Goal: Information Seeking & Learning: Find specific fact

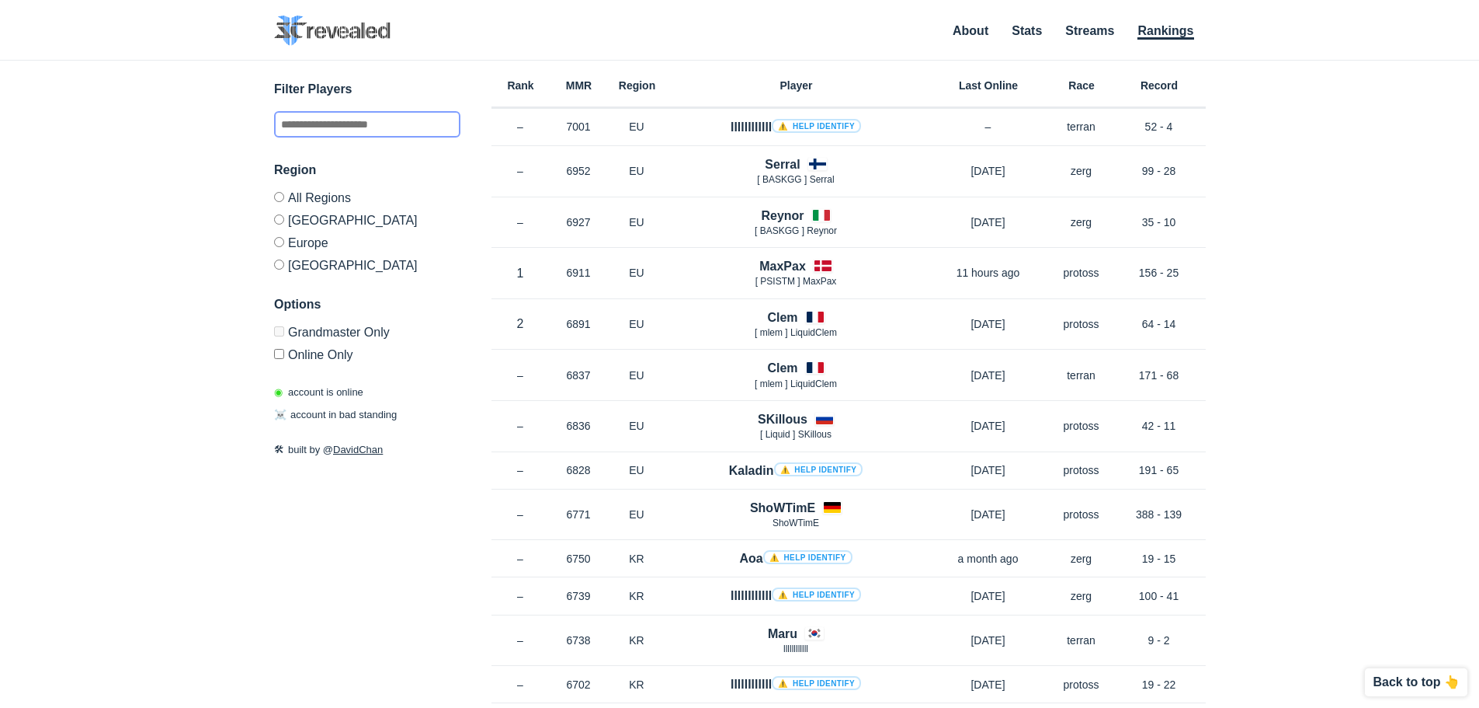
click at [403, 120] on input "text" at bounding box center [367, 124] width 186 height 26
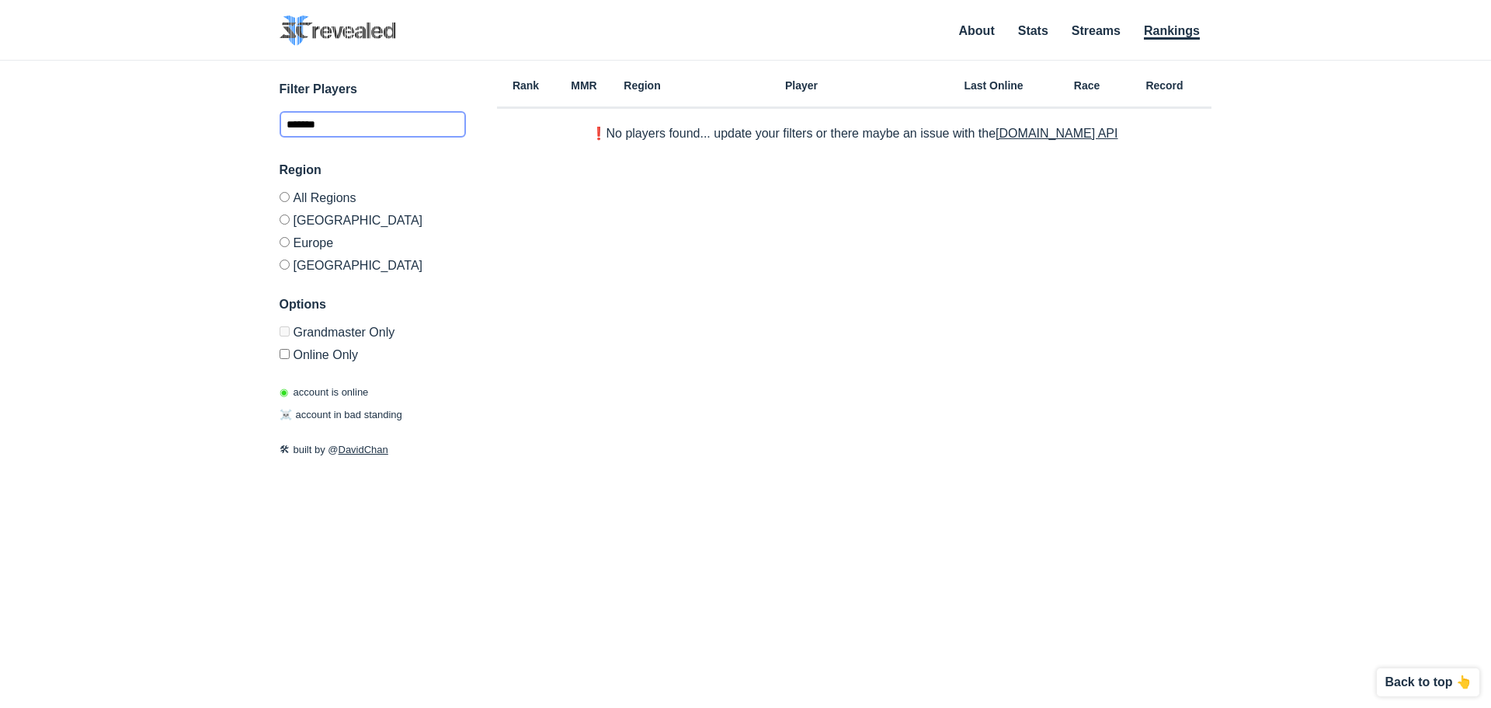
type input "*******"
click at [1011, 89] on h6 "Last Online" at bounding box center [994, 85] width 124 height 11
